Goal: Information Seeking & Learning: Learn about a topic

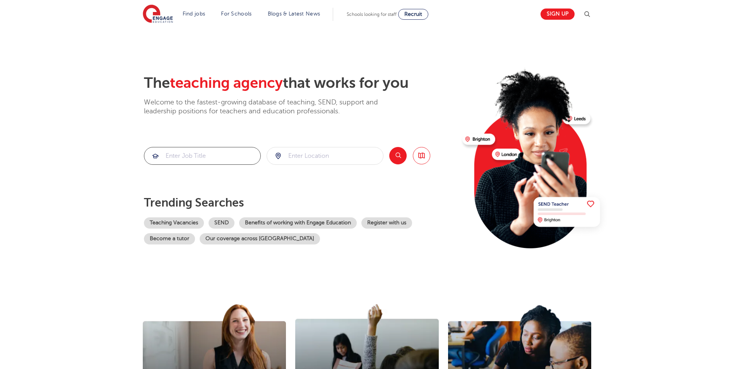
click at [238, 153] on input "search" at bounding box center [202, 155] width 116 height 17
type input "care taker"
click at [337, 158] on input "search" at bounding box center [325, 155] width 116 height 17
type input "thurrock"
click at [398, 162] on button "Search" at bounding box center [397, 155] width 17 height 17
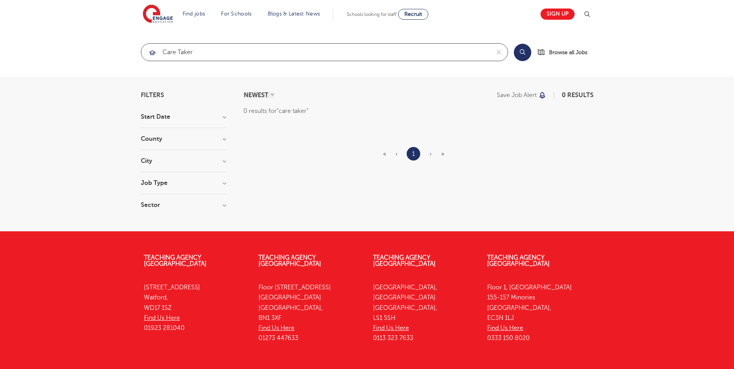
drag, startPoint x: 195, startPoint y: 54, endPoint x: 132, endPoint y: 43, distance: 63.6
click at [132, 43] on section "care taker Search Browse all Jobs" at bounding box center [367, 52] width 734 height 49
type input "grounds"
click button "Submit" at bounding box center [0, 0] width 0 height 0
click at [220, 206] on h3 "Sector" at bounding box center [183, 205] width 85 height 6
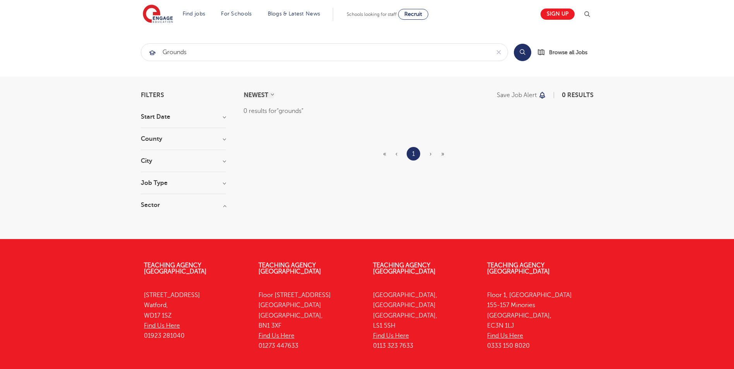
click at [225, 184] on h3 "Job Type" at bounding box center [183, 183] width 85 height 6
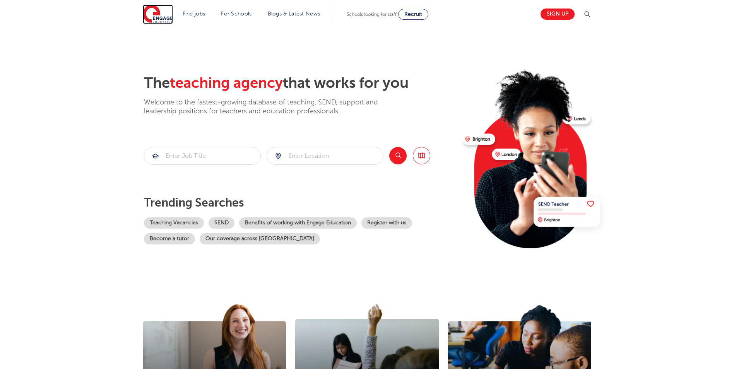
click at [164, 17] on img at bounding box center [158, 14] width 30 height 19
